Goal: Transaction & Acquisition: Purchase product/service

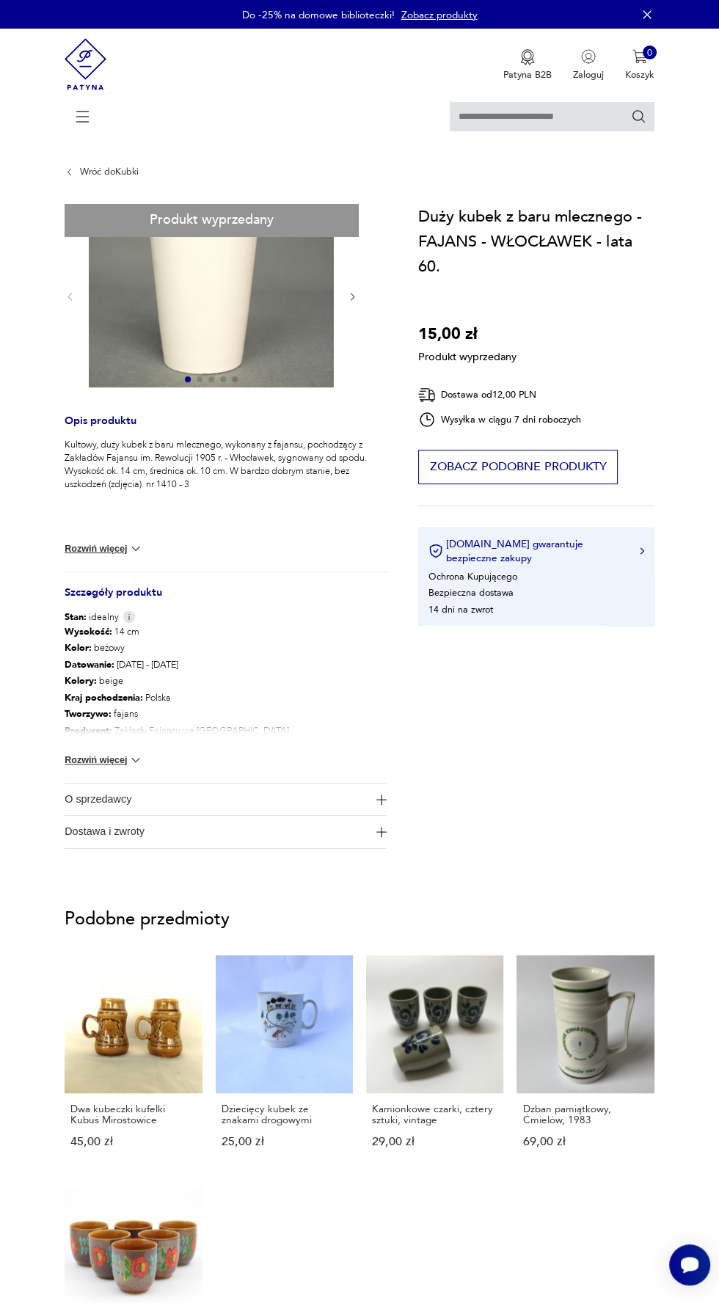
click at [486, 386] on div "Dostawa od 12,00 PLN" at bounding box center [499, 395] width 163 height 18
